Goal: Information Seeking & Learning: Learn about a topic

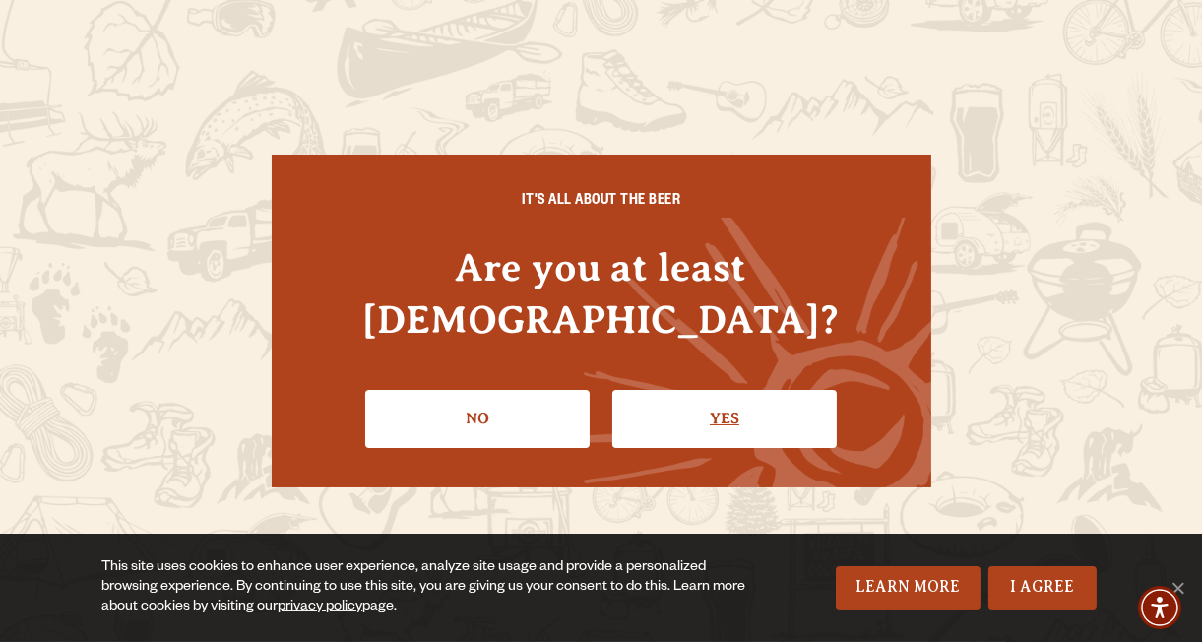
click at [662, 392] on link "Yes" at bounding box center [724, 418] width 224 height 57
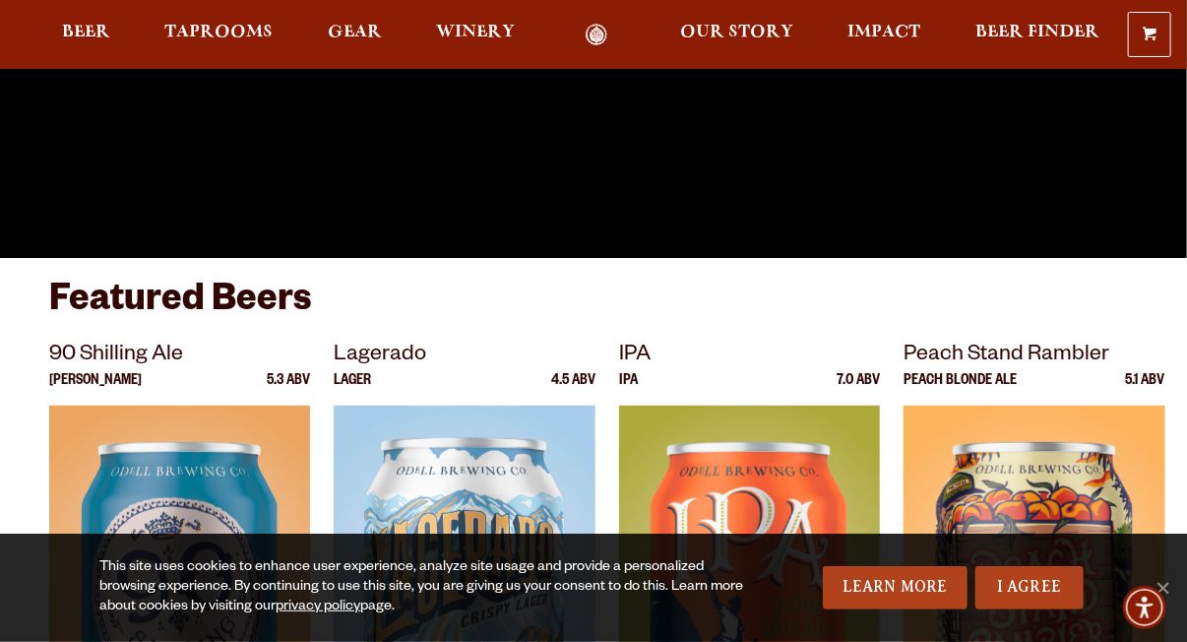
scroll to position [356, 0]
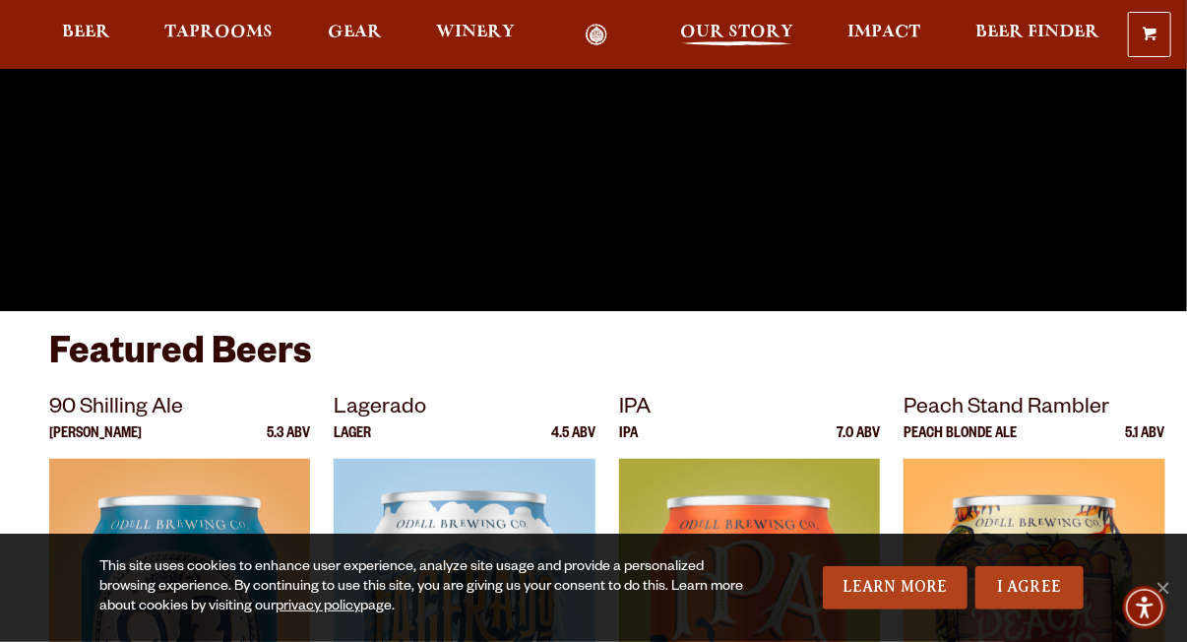
click at [741, 37] on span "Our Story" at bounding box center [736, 33] width 113 height 16
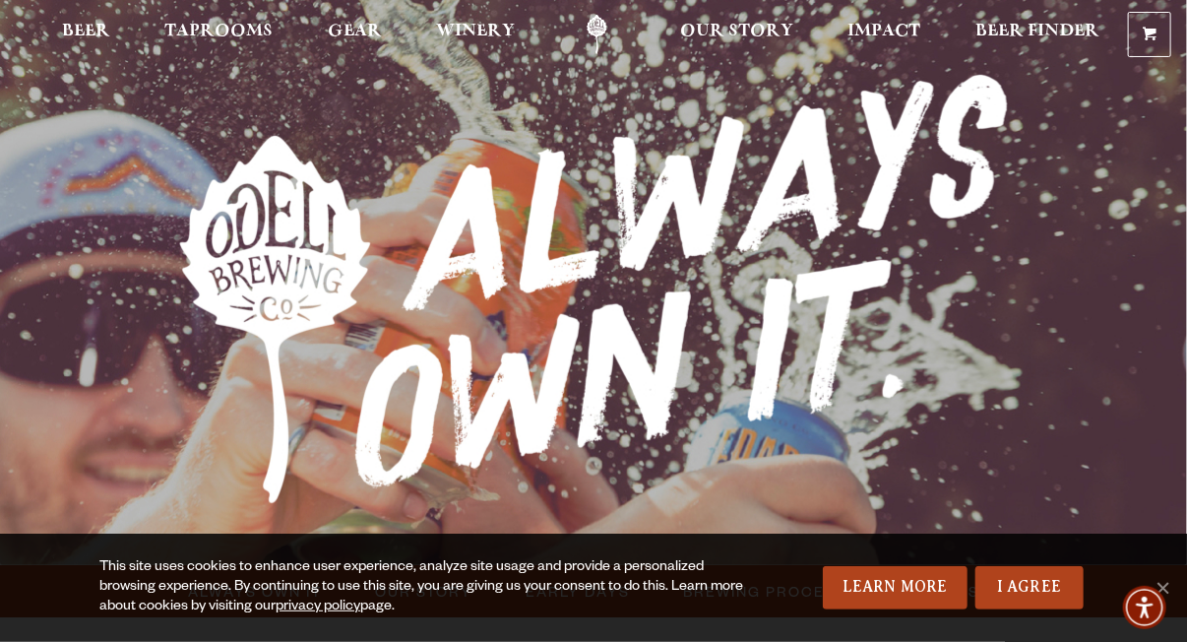
scroll to position [106, 0]
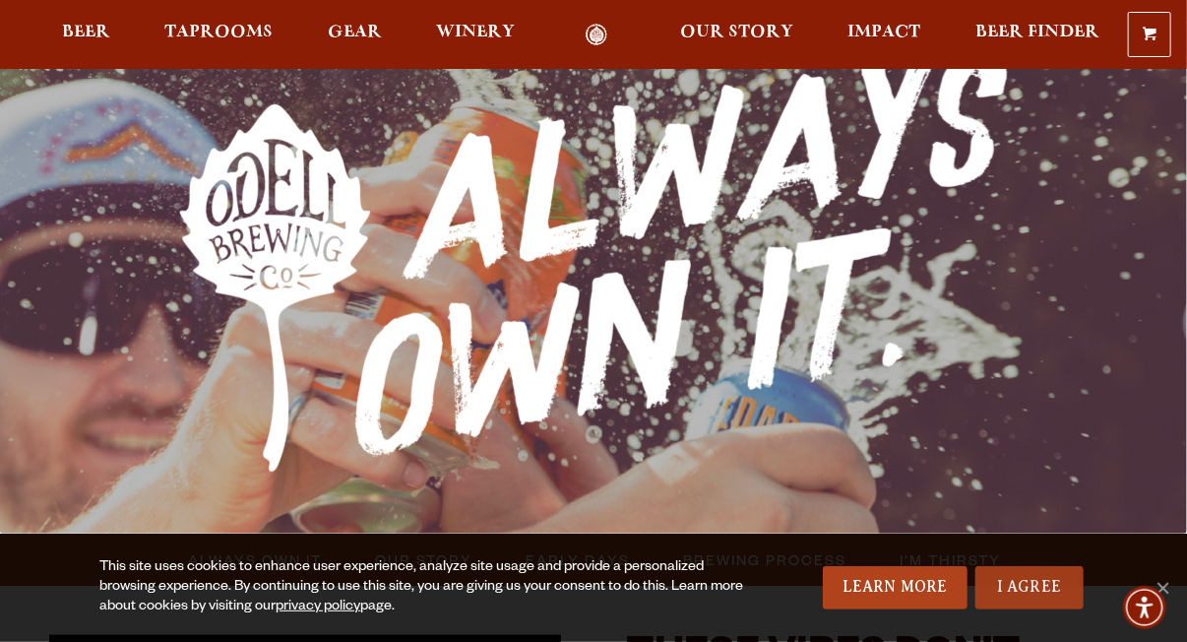
click at [1004, 601] on link "I Agree" at bounding box center [1030, 587] width 108 height 43
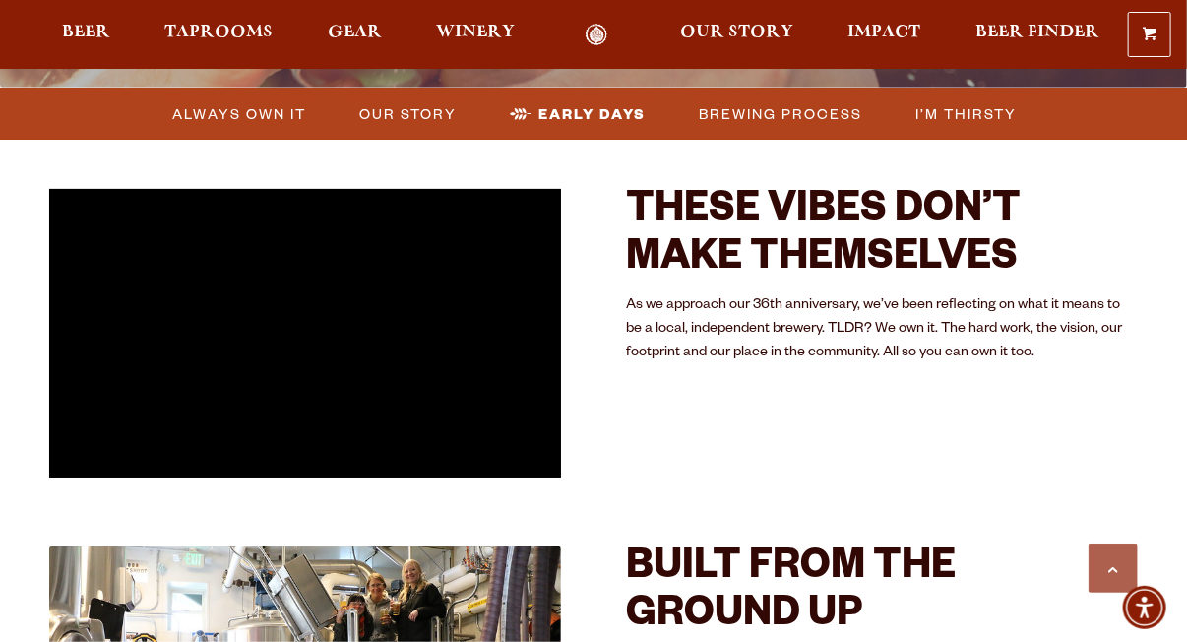
scroll to position [0, 0]
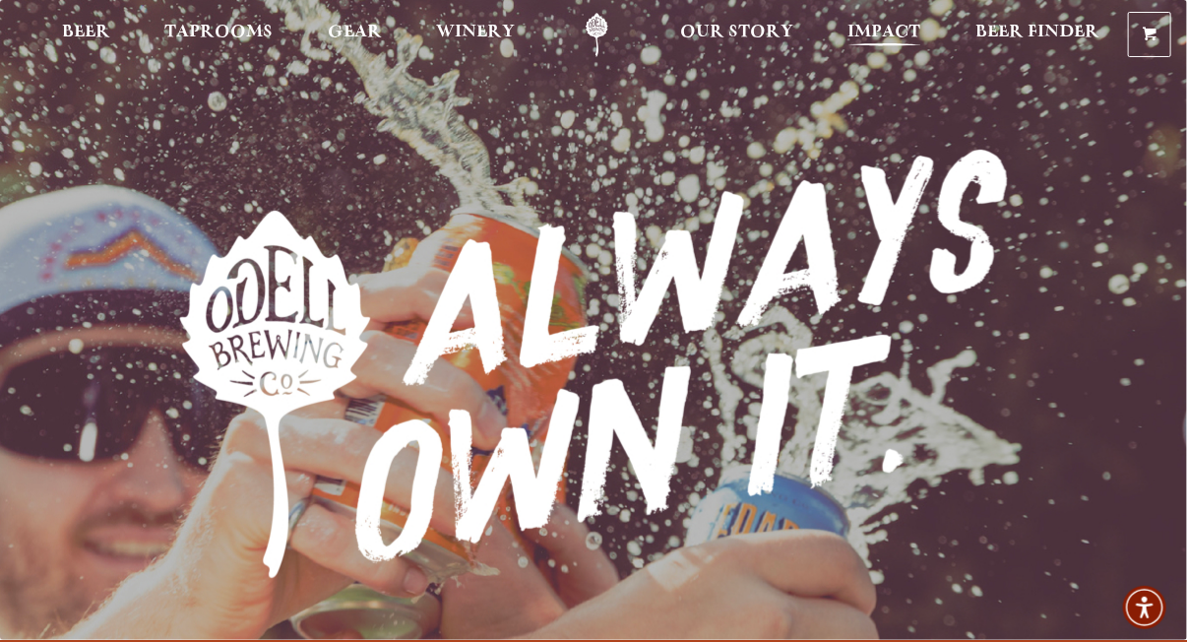
click at [867, 32] on span "Impact" at bounding box center [885, 33] width 73 height 16
